Goal: Task Accomplishment & Management: Manage account settings

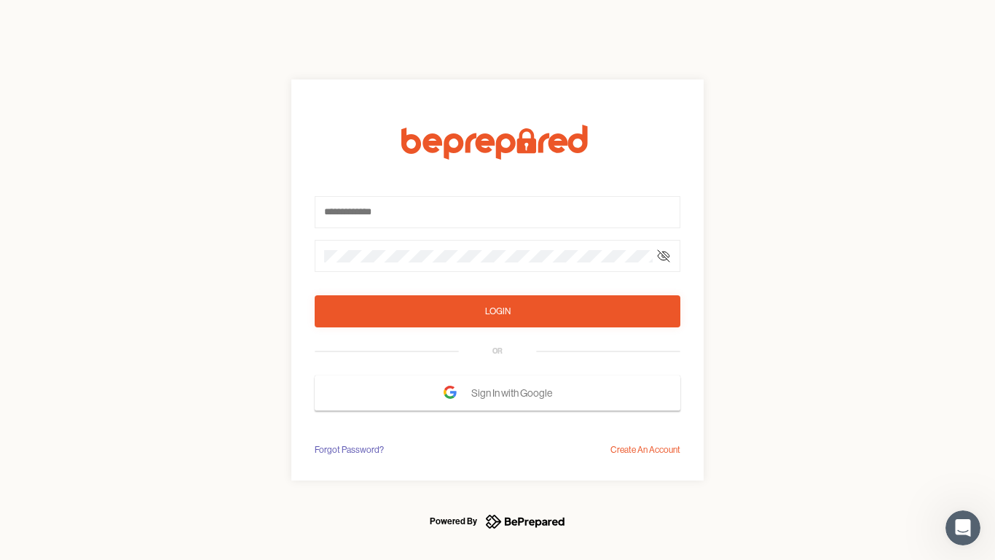
click at [498, 280] on form "Login OR Sign In with Google" at bounding box center [498, 268] width 366 height 286
click at [664, 256] on icon at bounding box center [664, 256] width 12 height 12
click at [498, 311] on div "Login" at bounding box center [498, 311] width 26 height 15
click at [498, 393] on span "Sign In with Google" at bounding box center [515, 393] width 88 height 26
click at [348, 450] on div "Forgot Password?" at bounding box center [349, 449] width 69 height 15
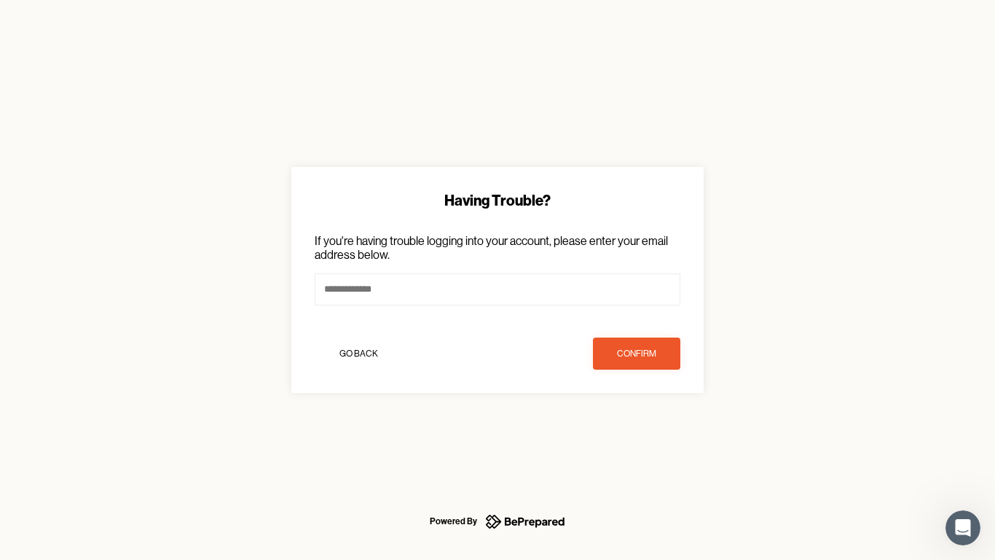
click at [646, 450] on div "Having Trouble? If you're having trouble logging into your account, please ente…" at bounding box center [497, 280] width 995 height 560
click at [963, 528] on icon "Open Intercom Messenger" at bounding box center [964, 528] width 24 height 24
